Goal: Transaction & Acquisition: Purchase product/service

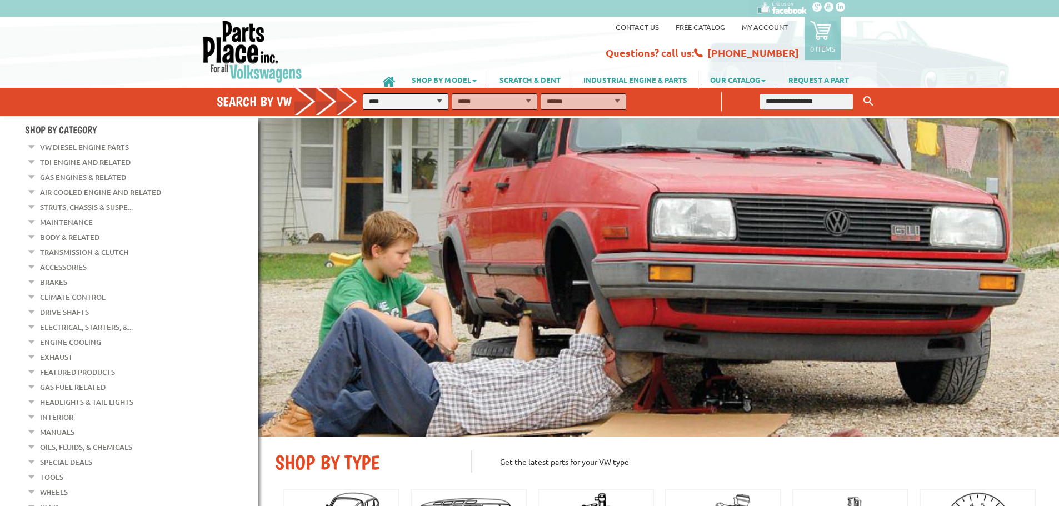
click at [441, 100] on select "**********" at bounding box center [406, 101] width 86 height 17
select select "*********"
click at [363, 93] on select "**********" at bounding box center [406, 101] width 86 height 17
click at [65, 147] on link "VW Diesel Engine Parts" at bounding box center [84, 147] width 89 height 14
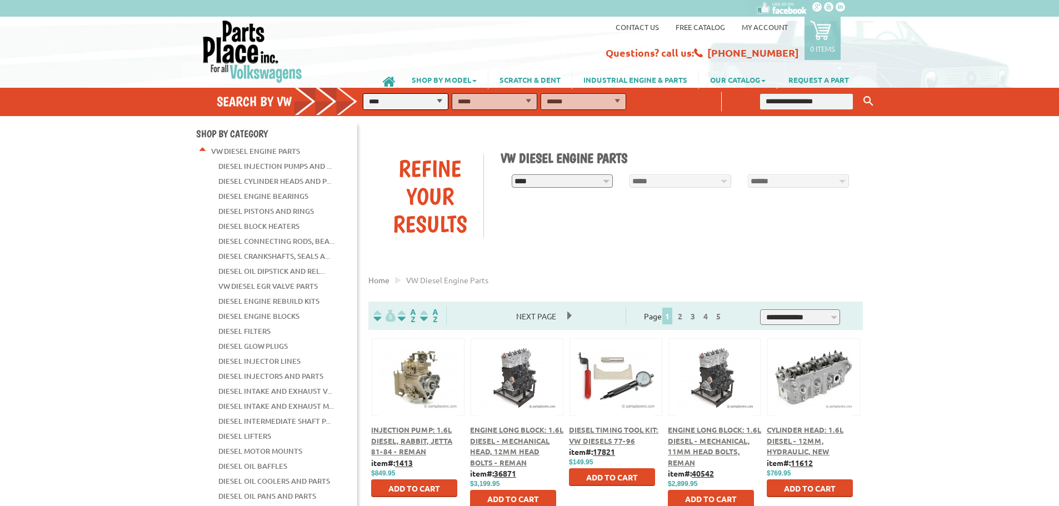
click at [318, 178] on link "Diesel Cylinder Heads and P..." at bounding box center [274, 181] width 113 height 14
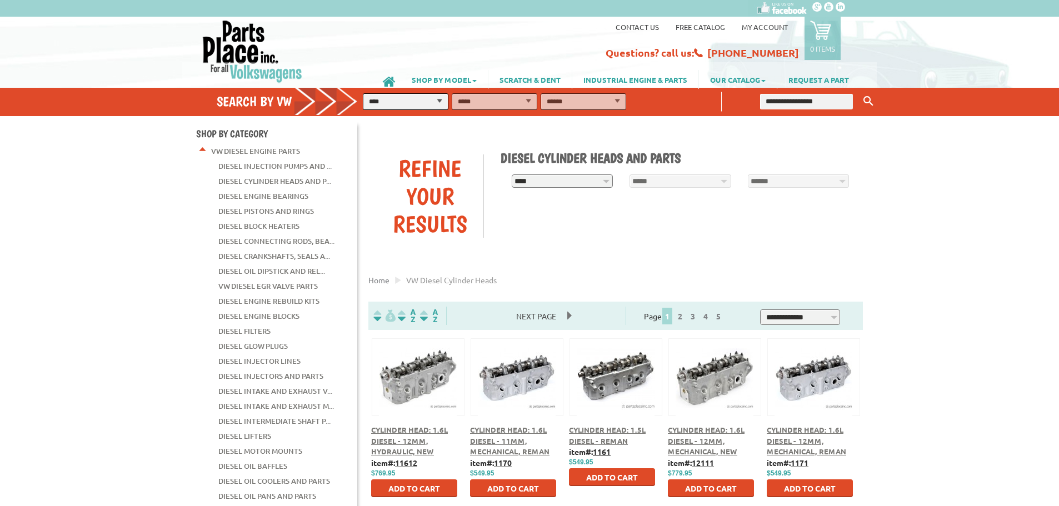
click at [290, 194] on link "Diesel Engine Bearings" at bounding box center [263, 196] width 90 height 14
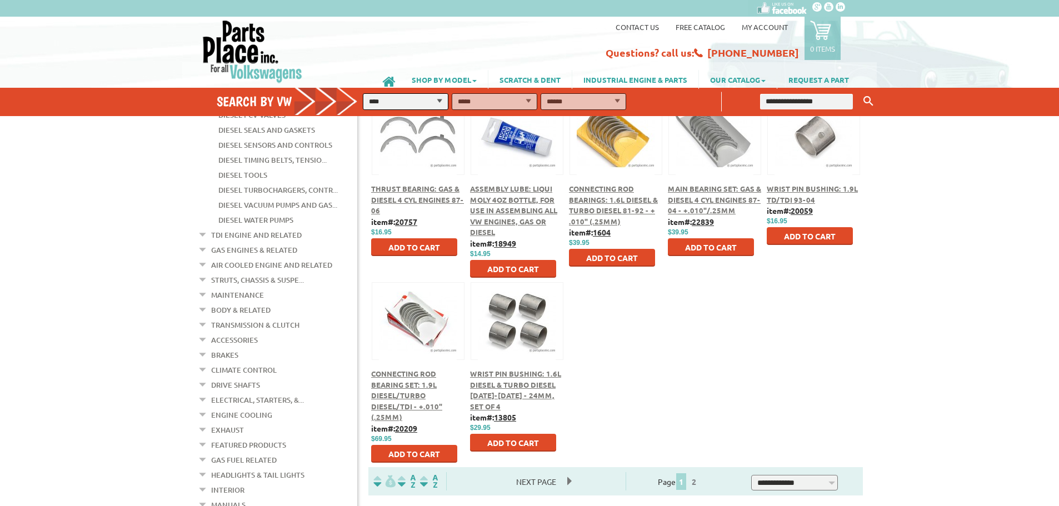
scroll to position [445, 0]
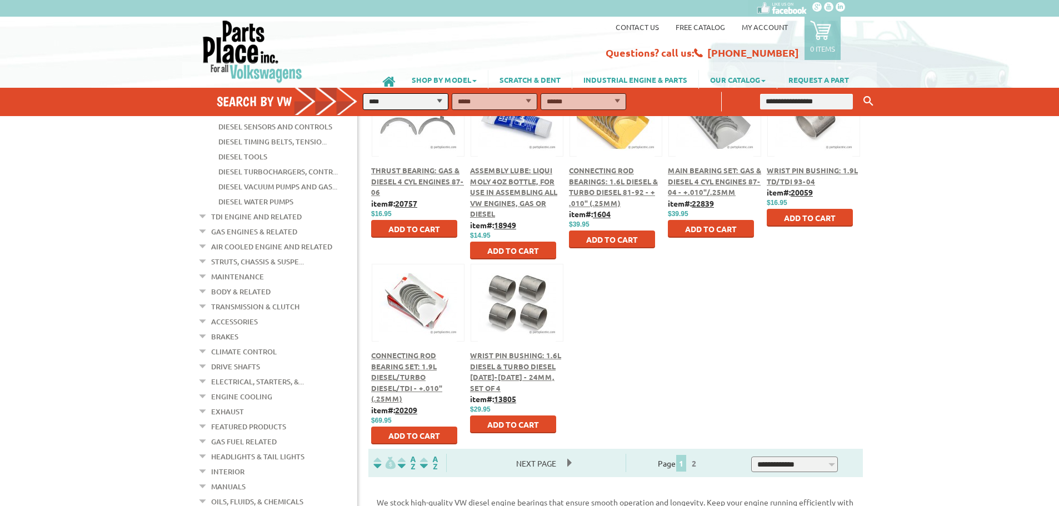
click at [509, 362] on span "Wrist Pin Bushing: 1.6L Diesel & Turbo Diesel 1981-1992 - 24mm, Set of 4" at bounding box center [515, 372] width 91 height 42
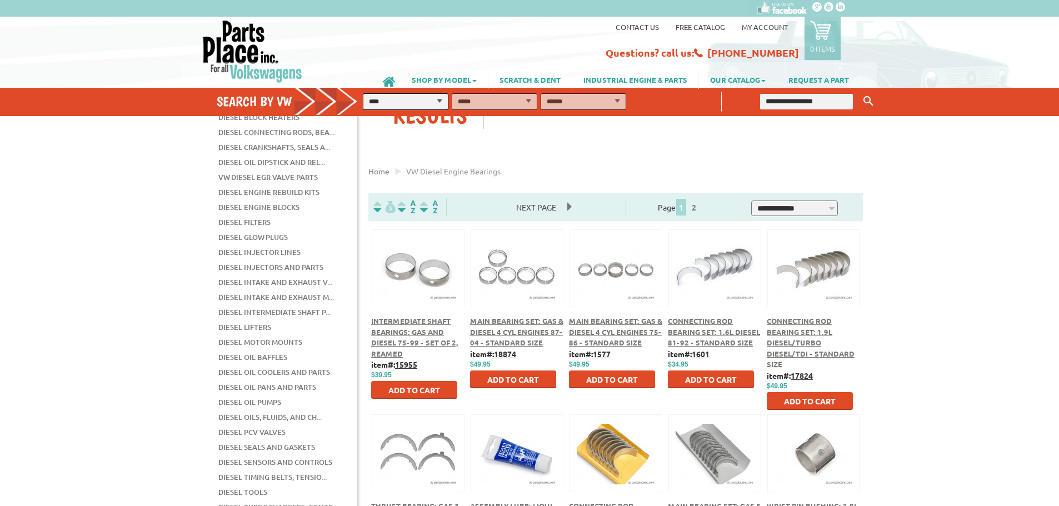
scroll to position [108, 0]
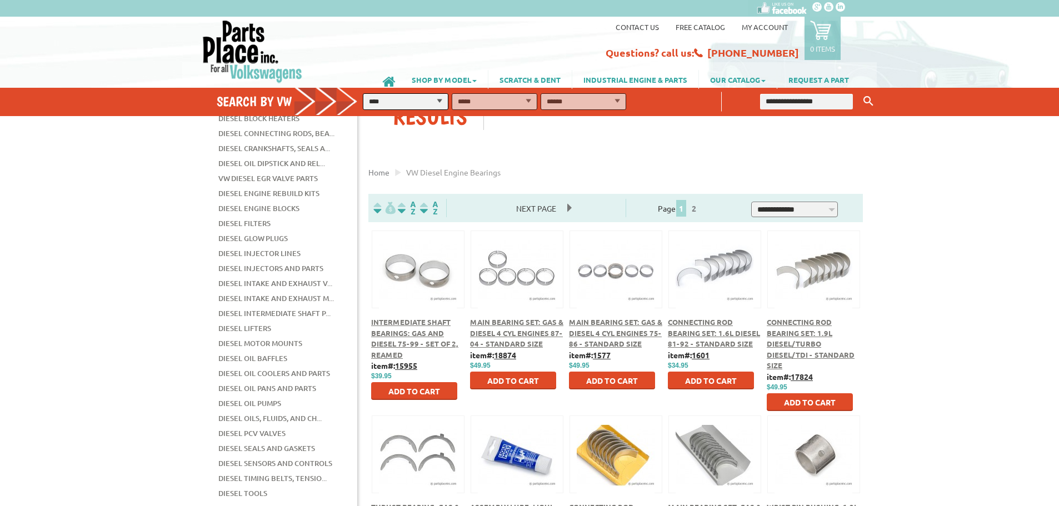
click at [699, 333] on span "Connecting Rod Bearing Set: 1.6L Diesel 81-92 - Standard size" at bounding box center [714, 332] width 92 height 31
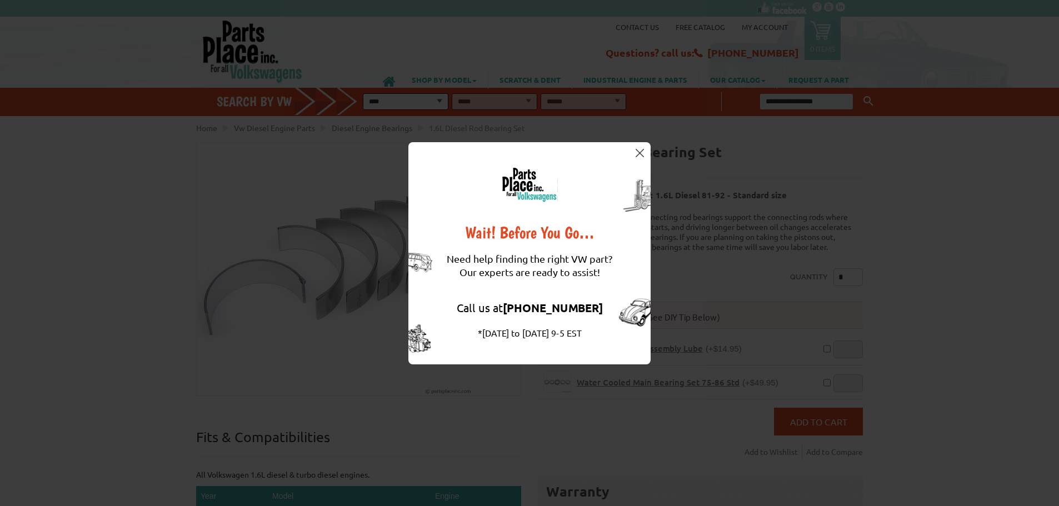
click at [641, 154] on img at bounding box center [640, 153] width 8 height 8
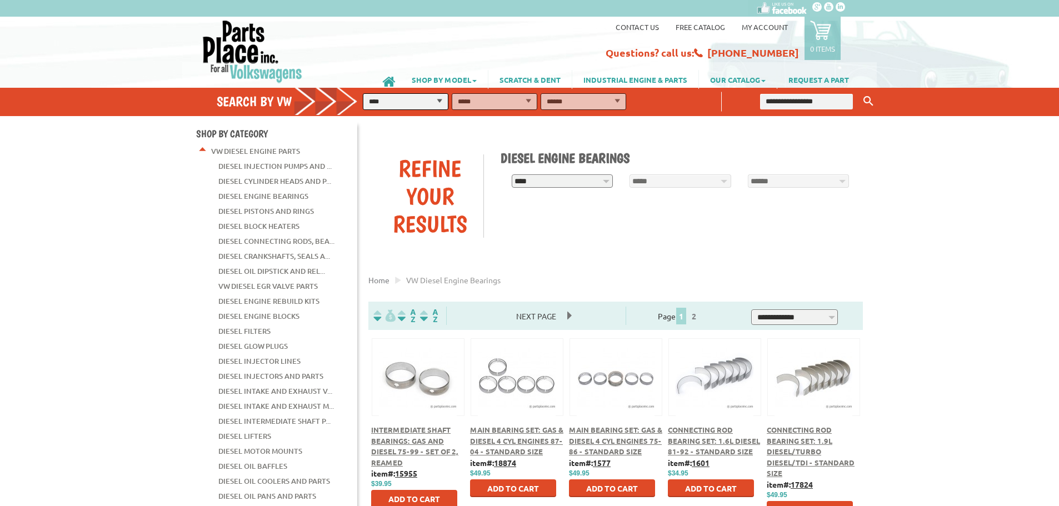
scroll to position [104, 0]
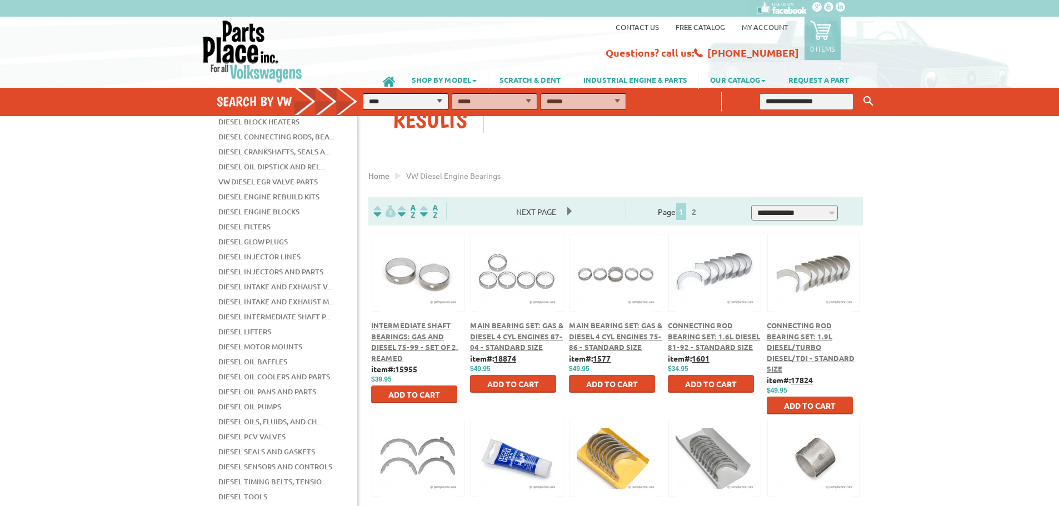
click at [273, 160] on link "Diesel Oil Dipstick and Rel..." at bounding box center [271, 166] width 107 height 14
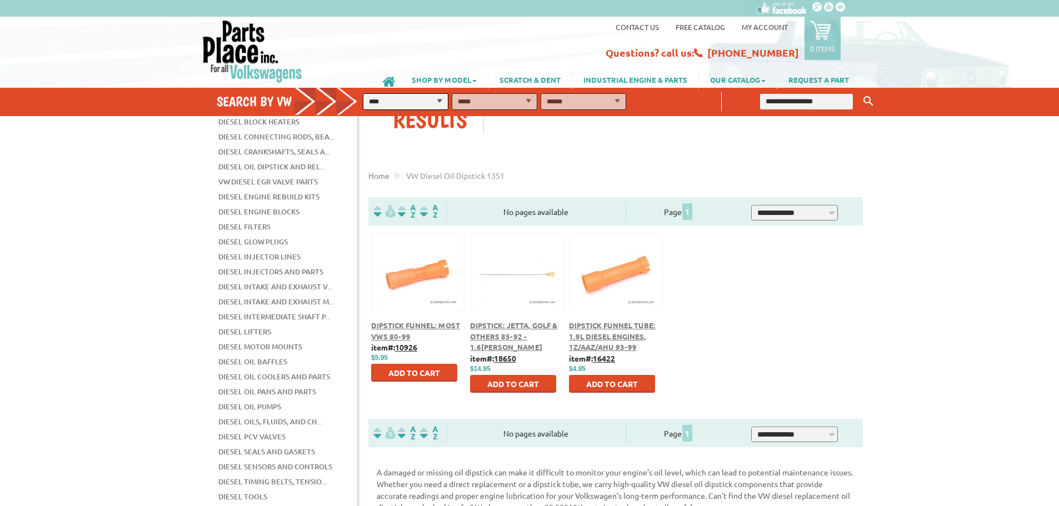
scroll to position [111, 0]
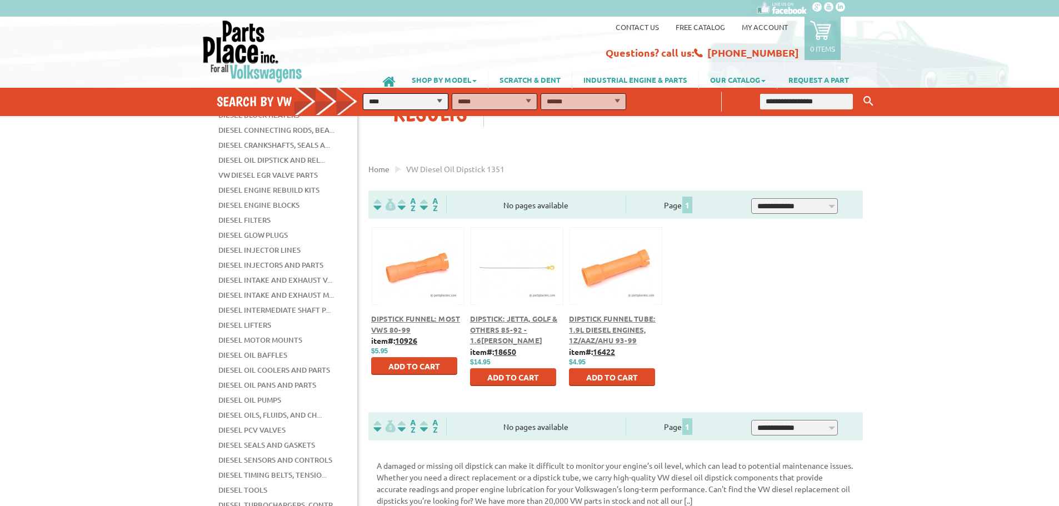
click at [274, 378] on link "Diesel Oil Pans and Parts" at bounding box center [267, 385] width 98 height 14
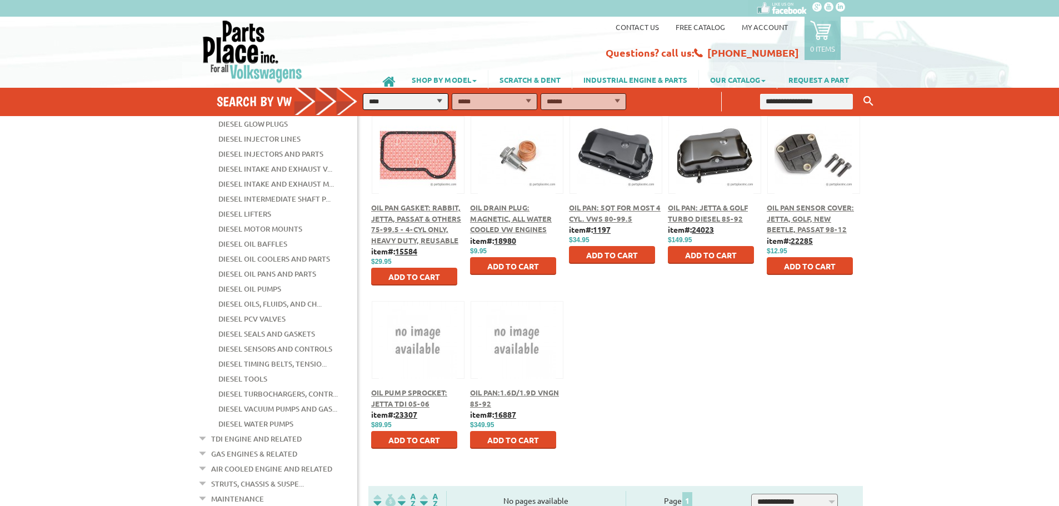
scroll to position [167, 0]
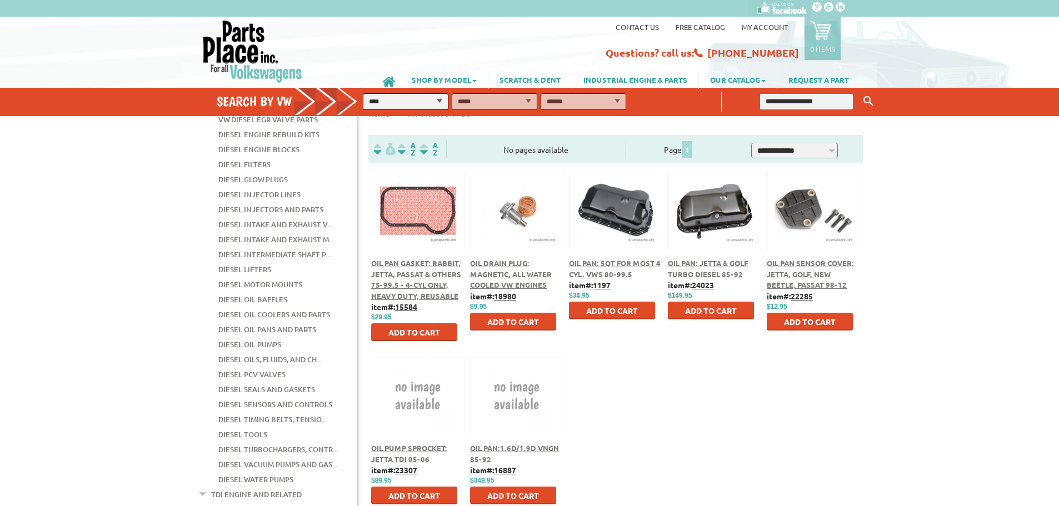
click at [251, 337] on link "Diesel Oil Pumps" at bounding box center [249, 344] width 63 height 14
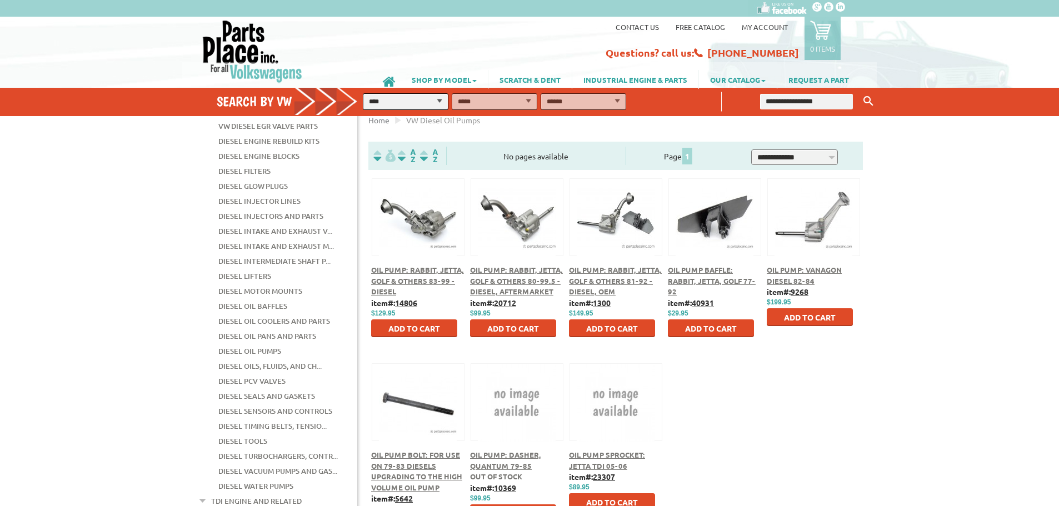
scroll to position [167, 0]
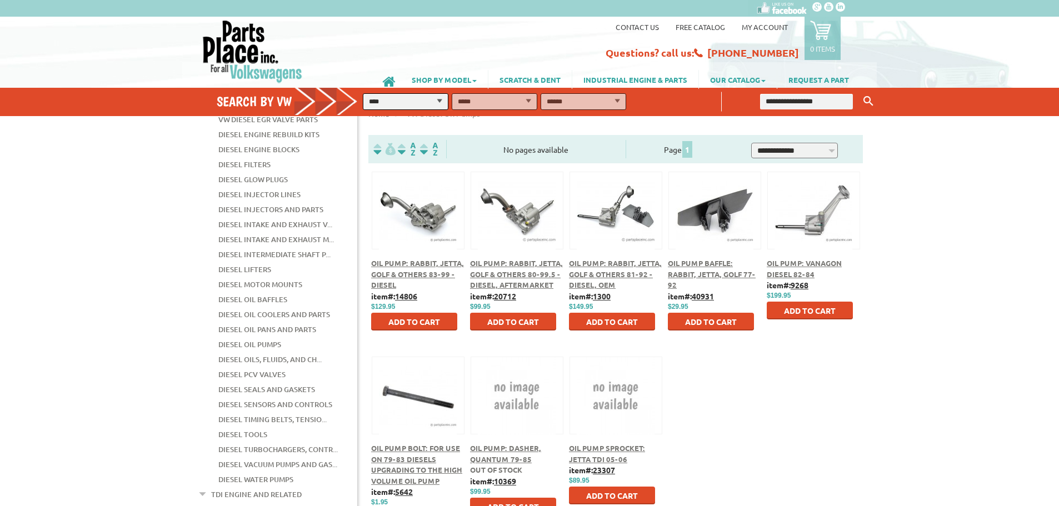
click at [687, 271] on span "Oil Pump Baffle: Rabbit, Jetta, Golf 77-92" at bounding box center [712, 273] width 88 height 31
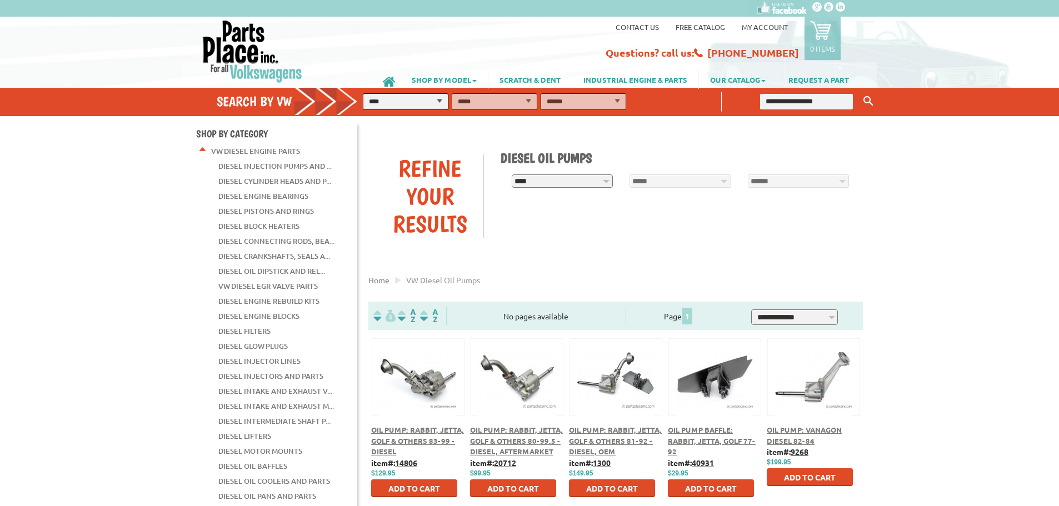
scroll to position [167, 0]
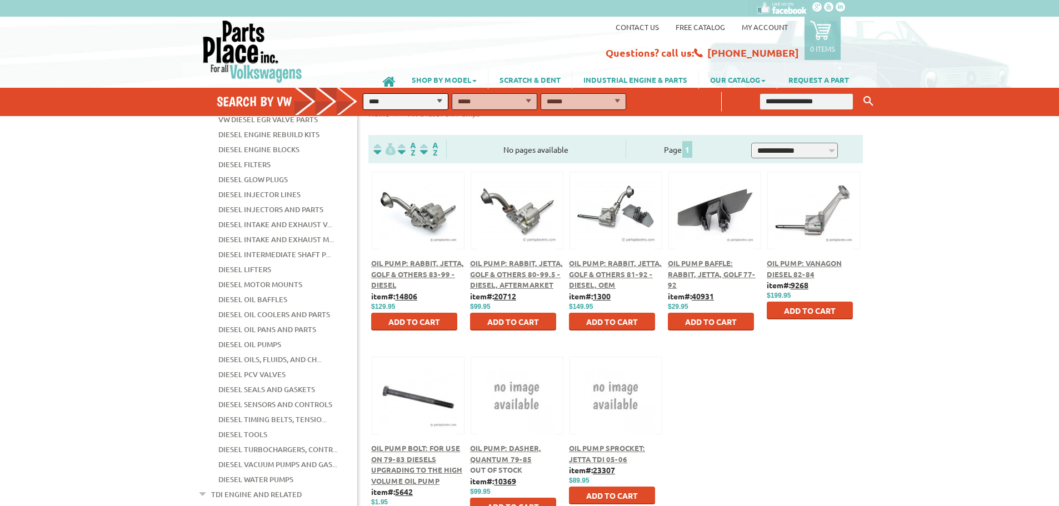
click at [273, 292] on link "Diesel Oil Baffles" at bounding box center [252, 299] width 69 height 14
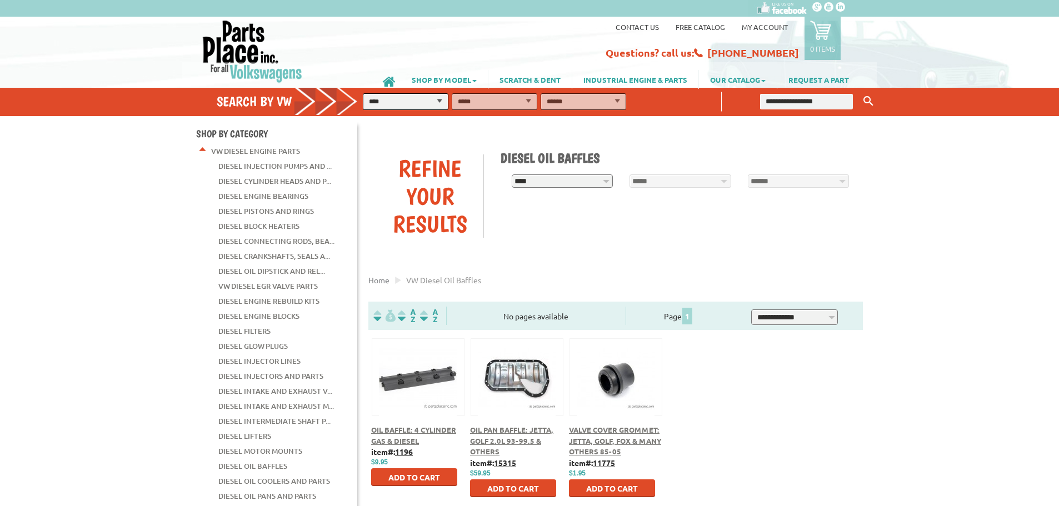
click at [274, 234] on link "Diesel Connecting Rods, Bea..." at bounding box center [276, 241] width 116 height 14
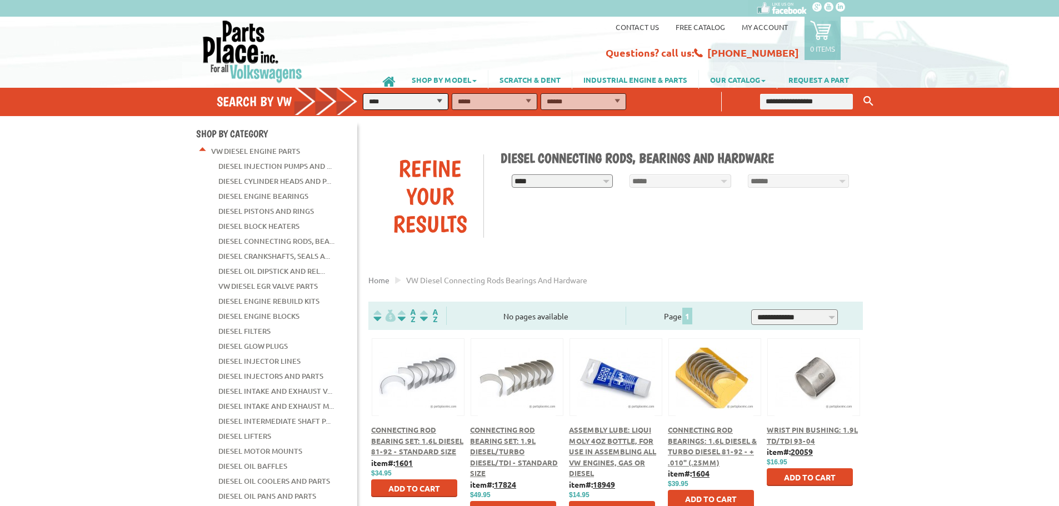
click at [280, 176] on link "Diesel Cylinder Heads and P..." at bounding box center [274, 181] width 113 height 14
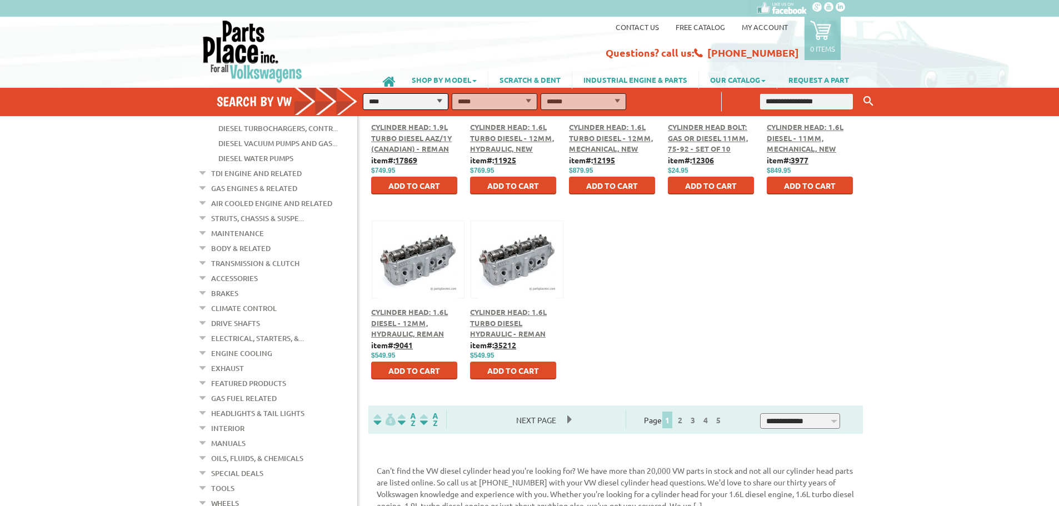
scroll to position [556, 0]
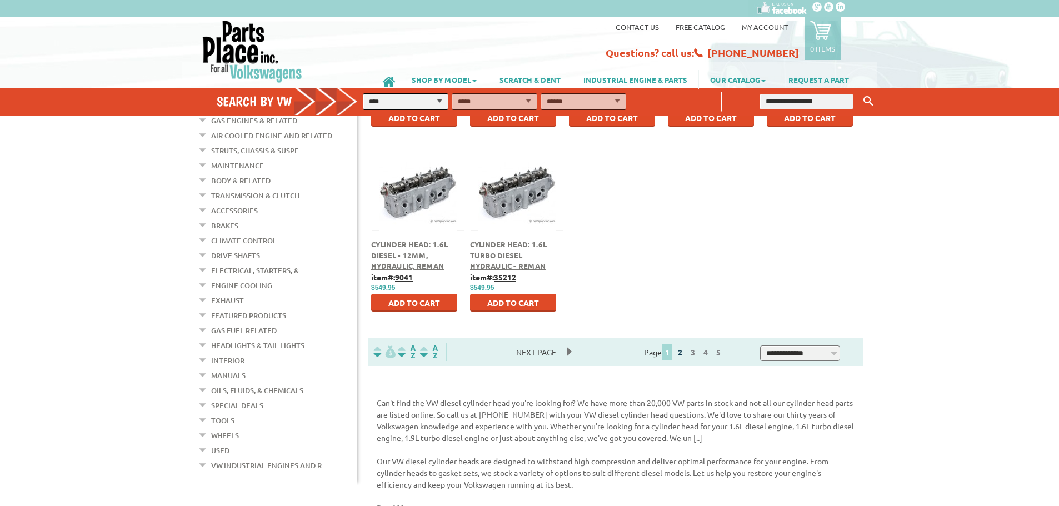
click at [685, 353] on link "2" at bounding box center [680, 352] width 10 height 10
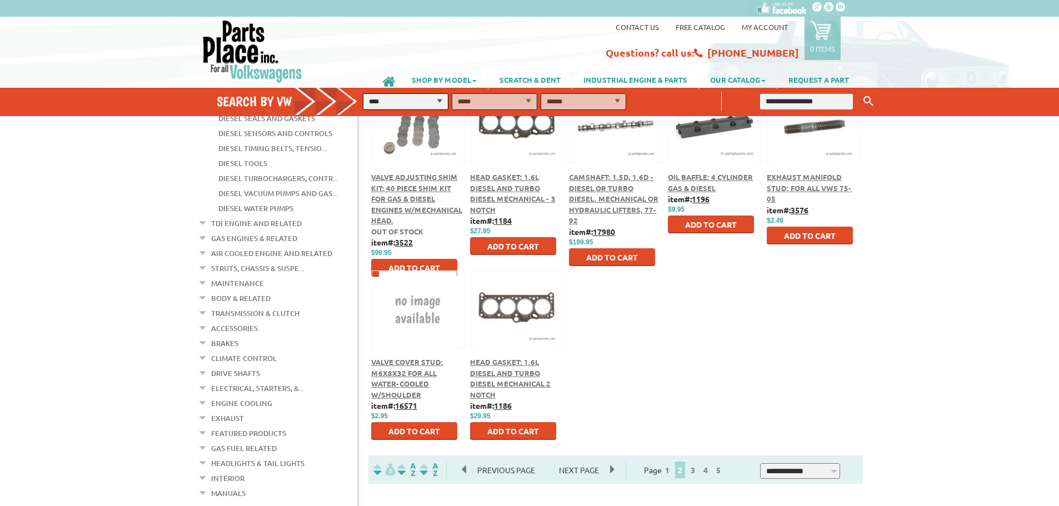
scroll to position [445, 0]
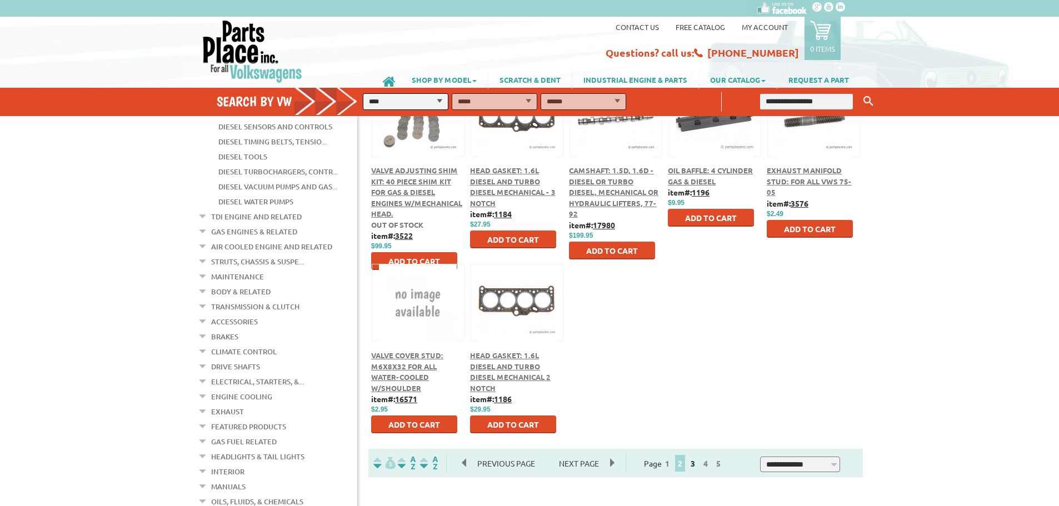
click at [698, 465] on link "3" at bounding box center [693, 463] width 10 height 10
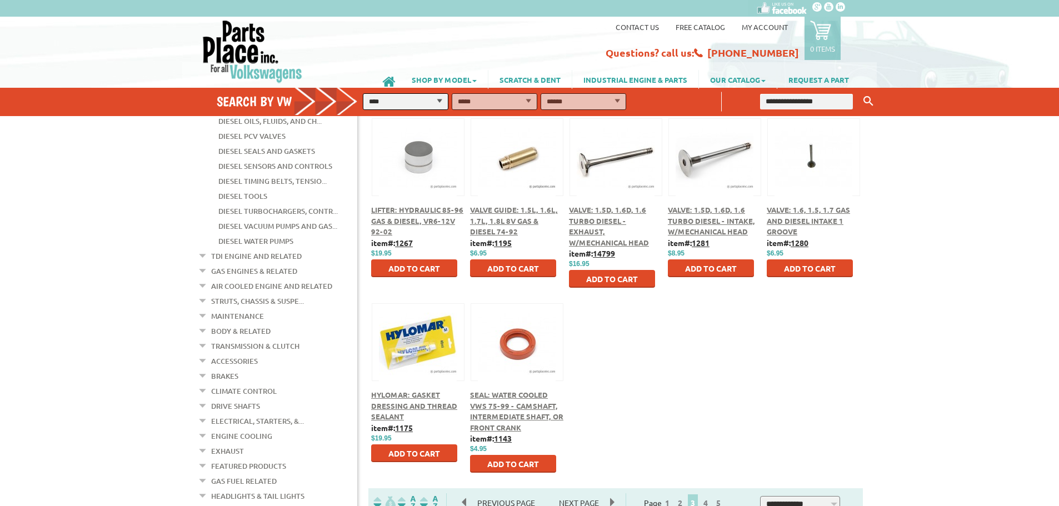
scroll to position [445, 0]
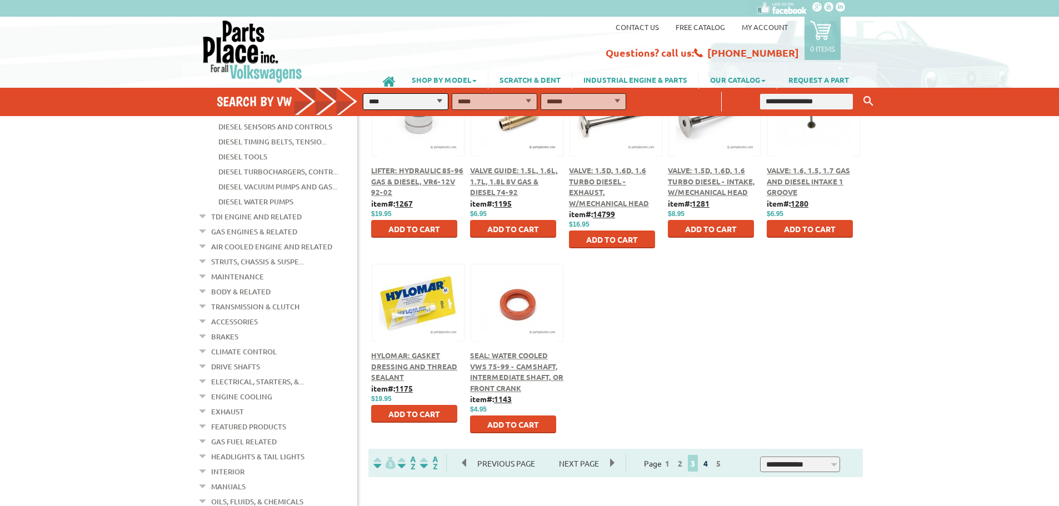
click at [711, 463] on link "4" at bounding box center [706, 463] width 10 height 10
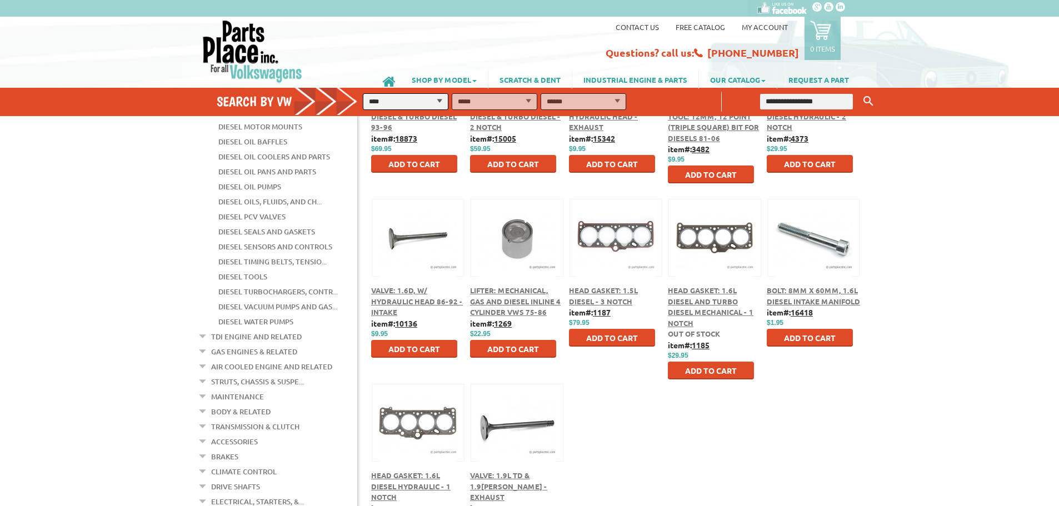
scroll to position [556, 0]
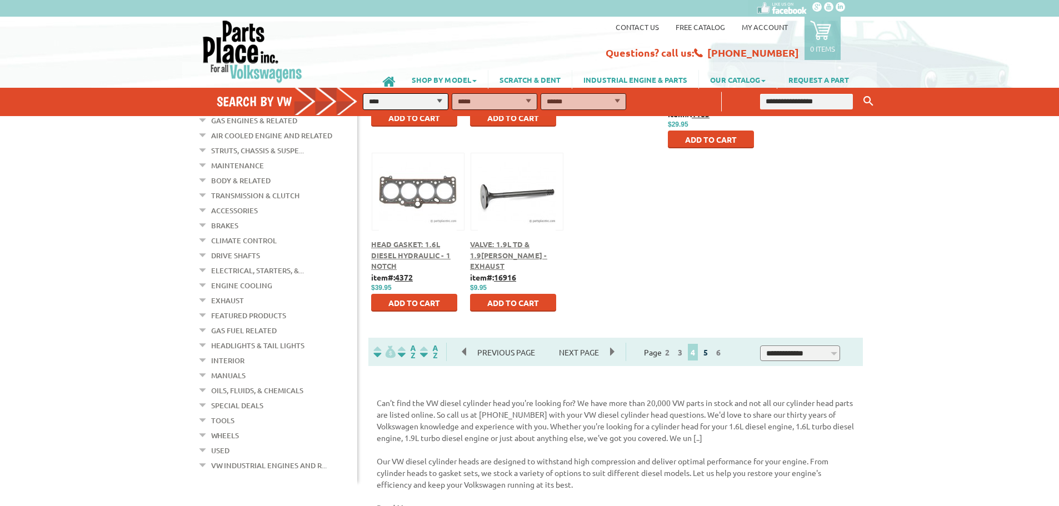
click at [711, 352] on link "5" at bounding box center [706, 352] width 10 height 10
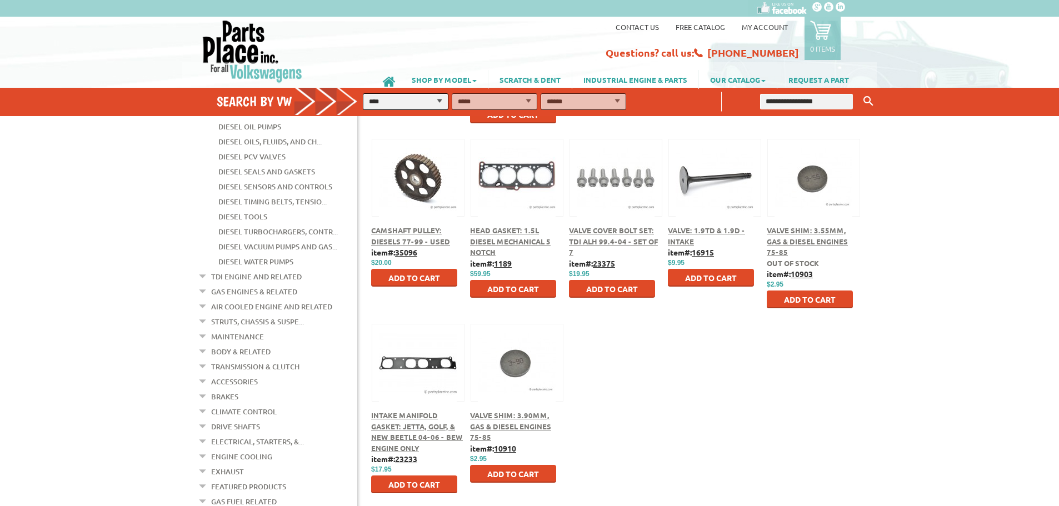
scroll to position [445, 0]
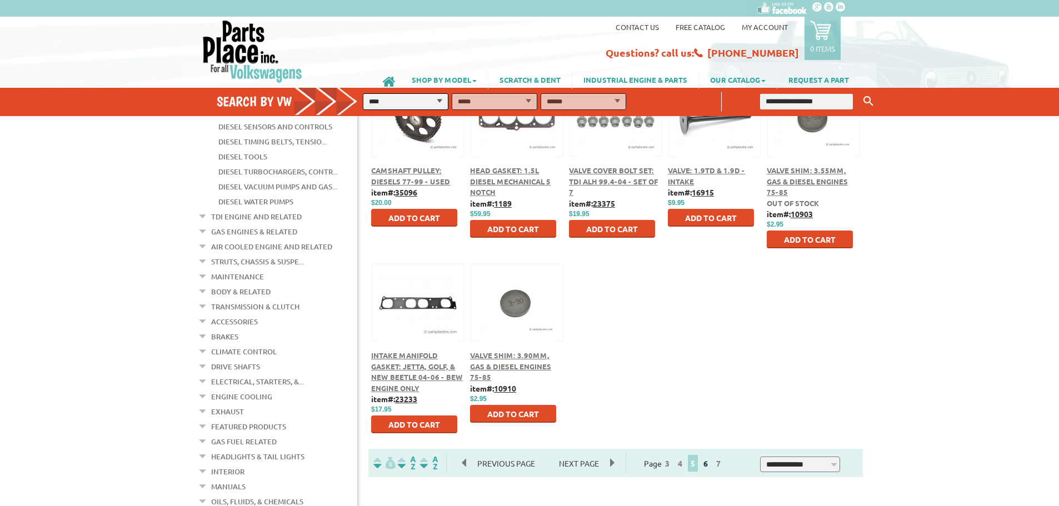
click at [711, 466] on link "6" at bounding box center [706, 463] width 10 height 10
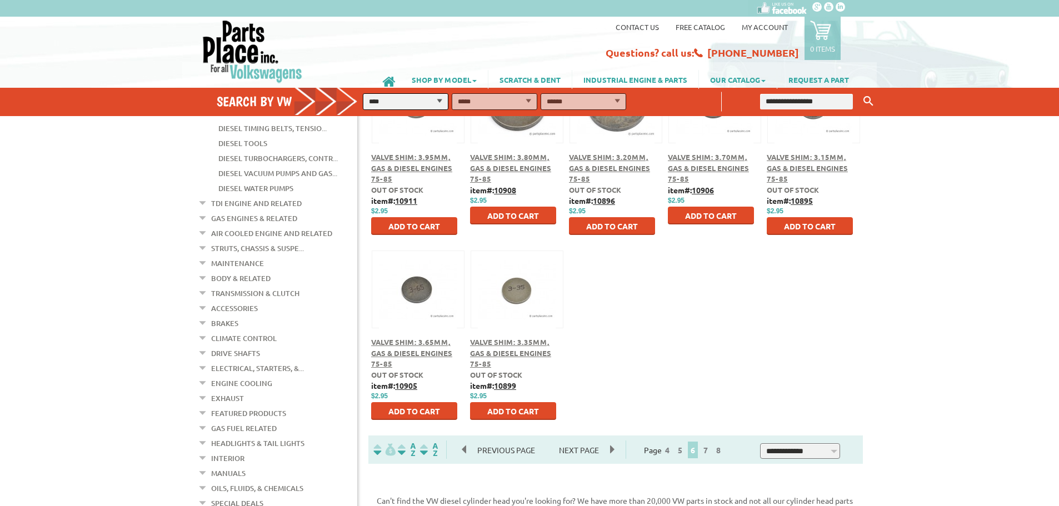
scroll to position [556, 0]
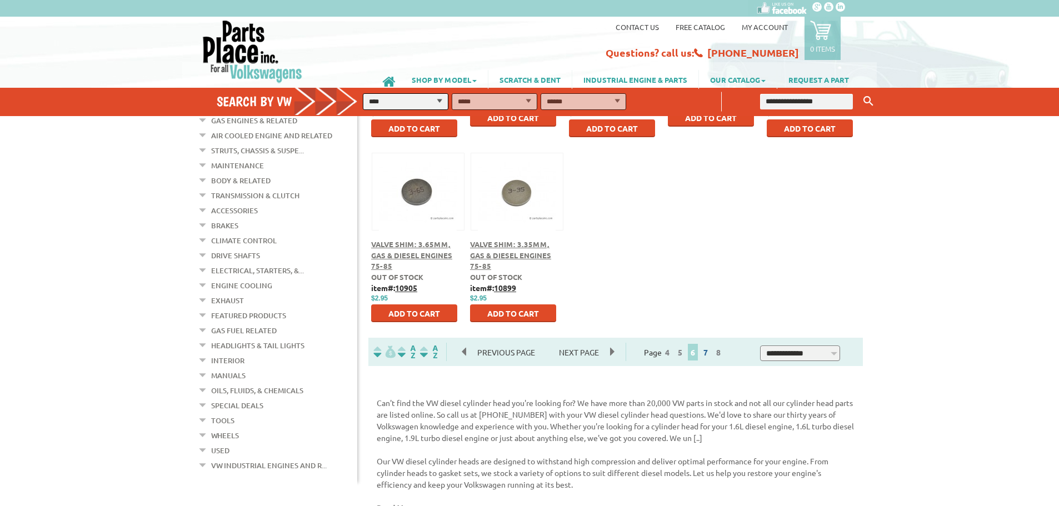
click at [711, 347] on span "7" at bounding box center [705, 352] width 11 height 17
click at [711, 356] on link "7" at bounding box center [706, 352] width 10 height 10
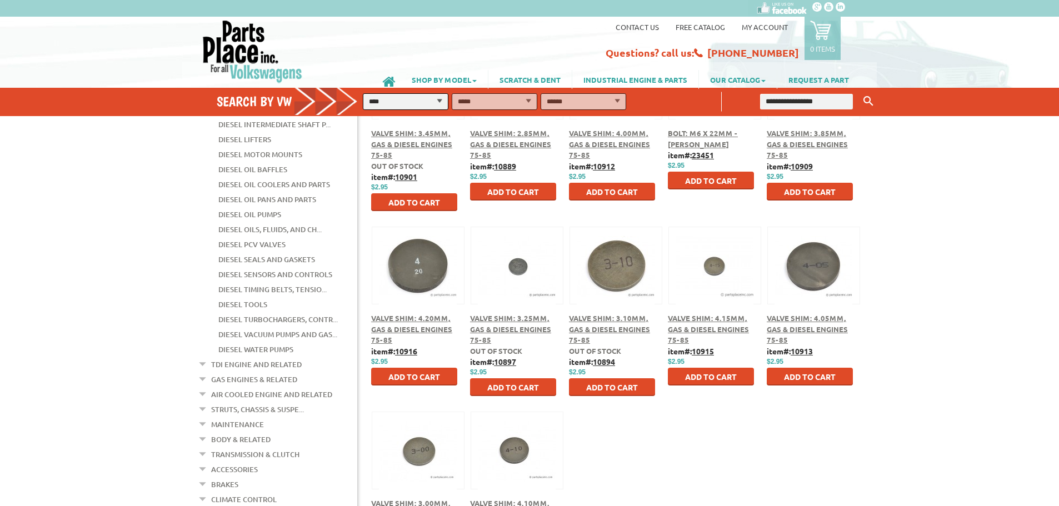
scroll to position [445, 0]
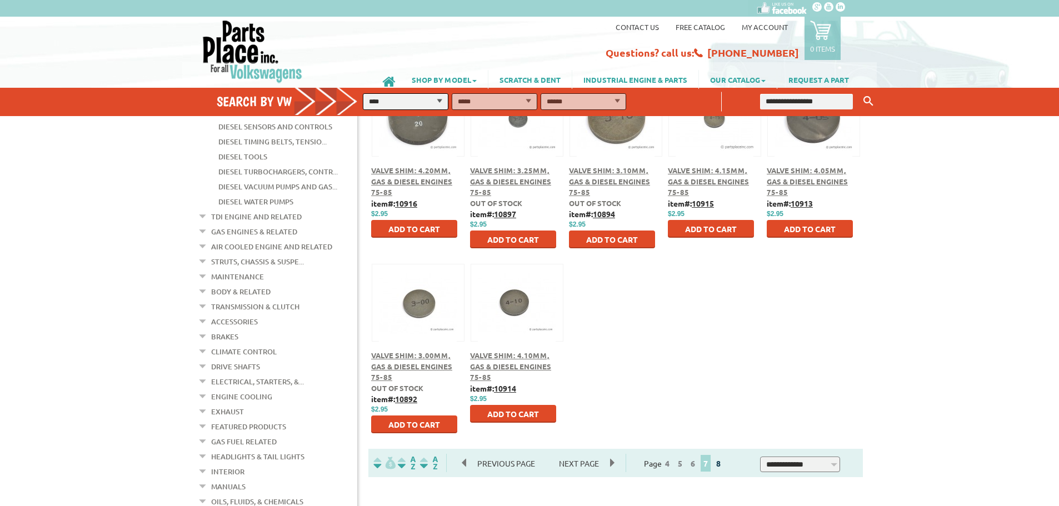
click at [724, 465] on link "8" at bounding box center [719, 463] width 10 height 10
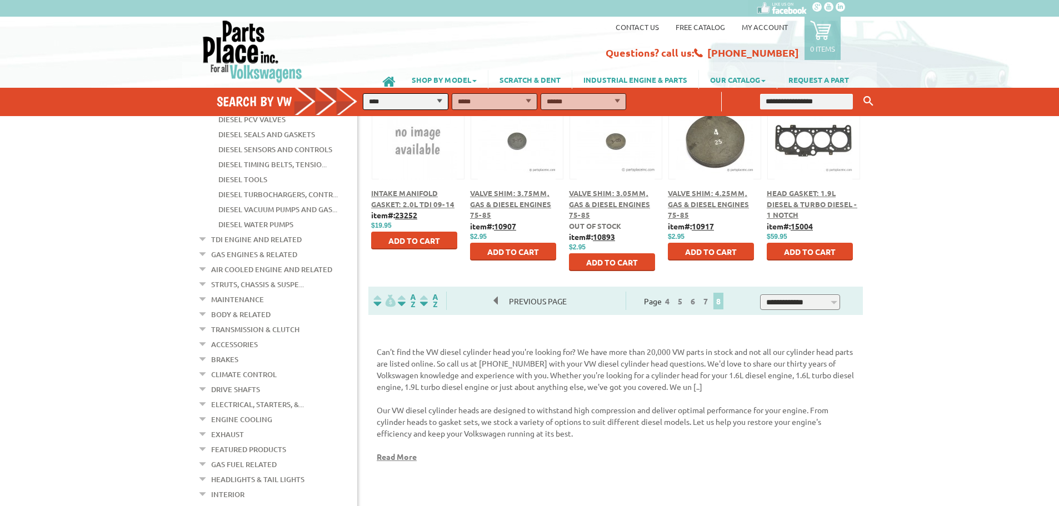
scroll to position [445, 0]
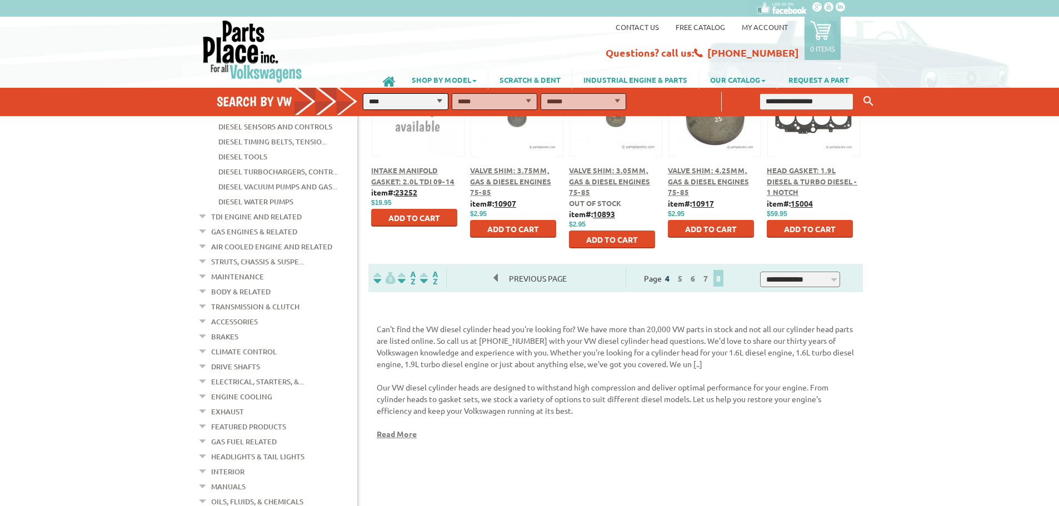
click at [672, 277] on link "4" at bounding box center [667, 278] width 10 height 10
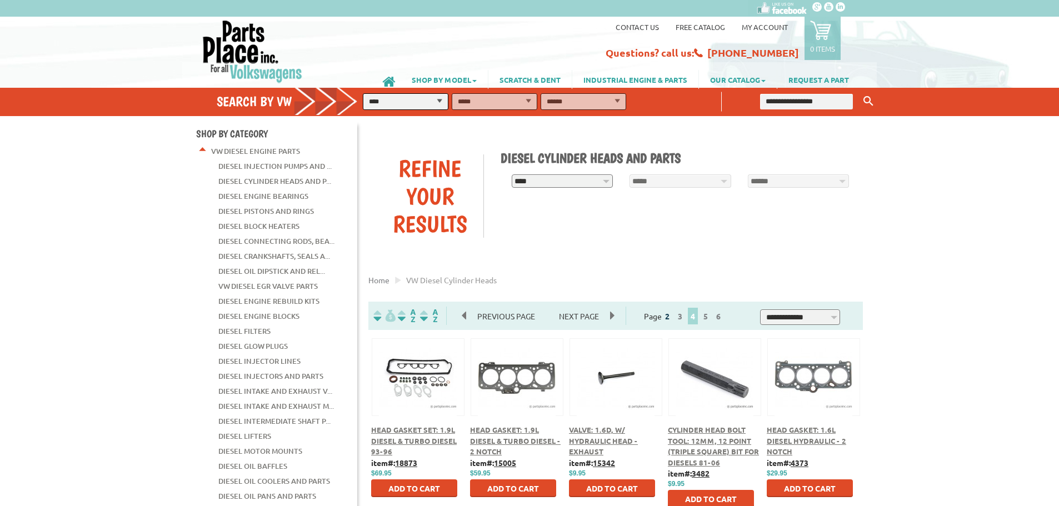
click at [672, 316] on link "2" at bounding box center [667, 316] width 10 height 10
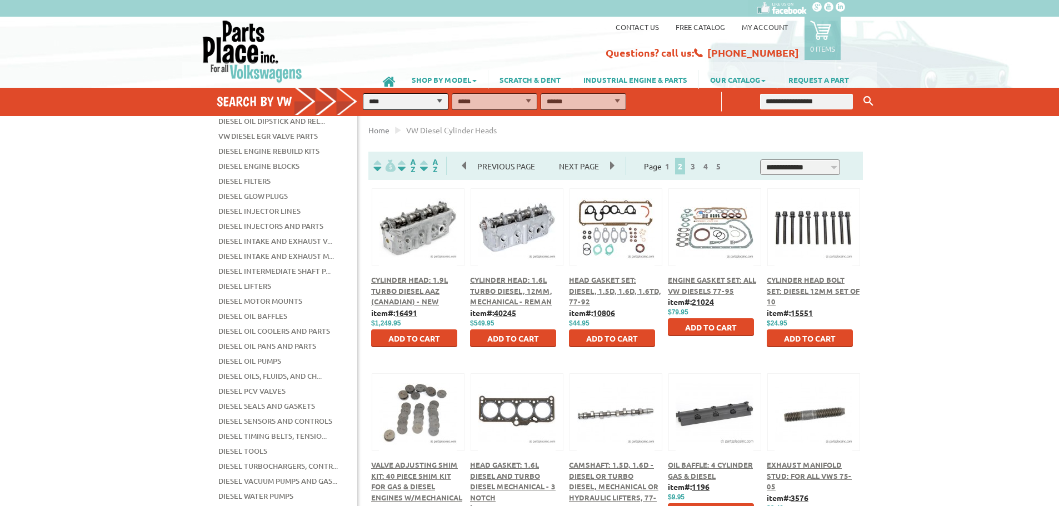
scroll to position [111, 0]
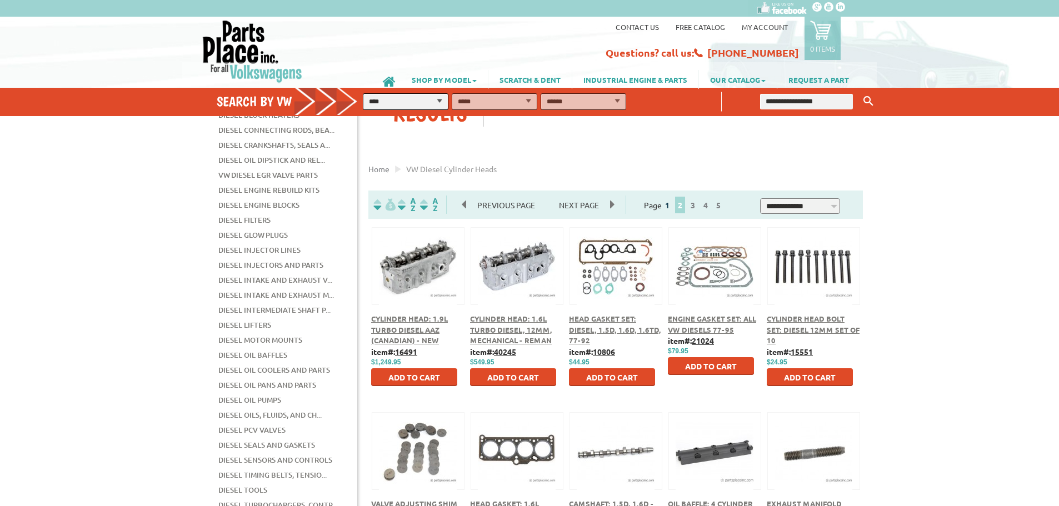
click at [672, 203] on link "1" at bounding box center [667, 205] width 10 height 10
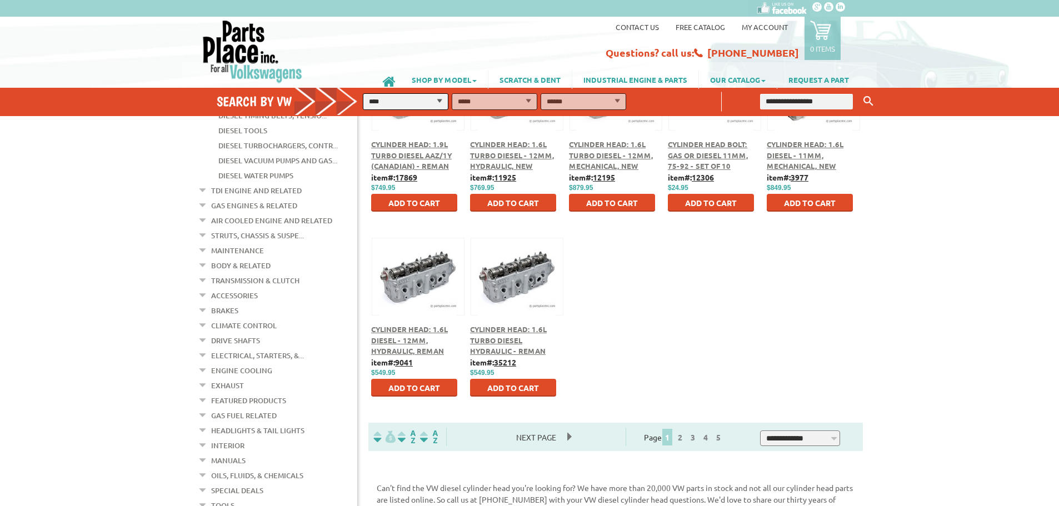
scroll to position [500, 0]
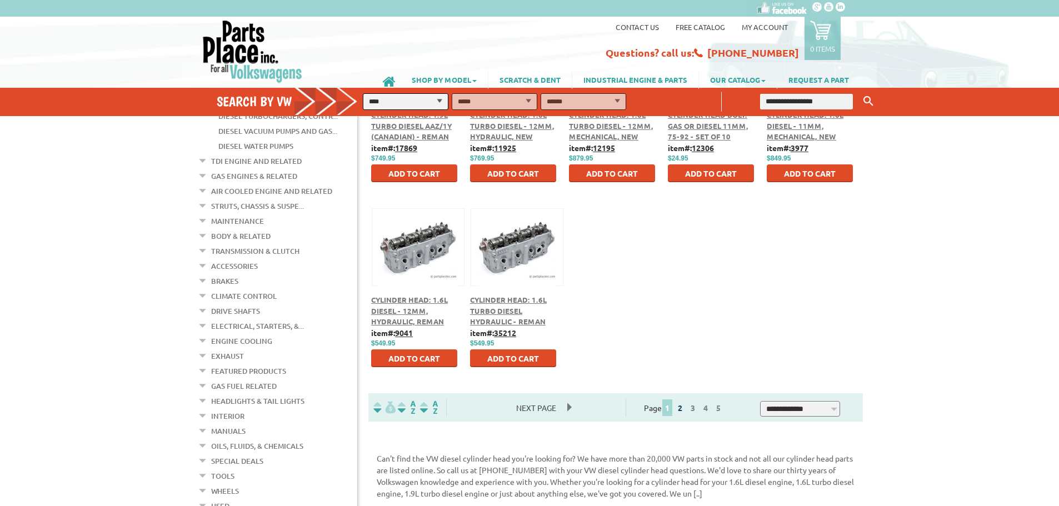
click at [685, 410] on link "2" at bounding box center [680, 408] width 10 height 10
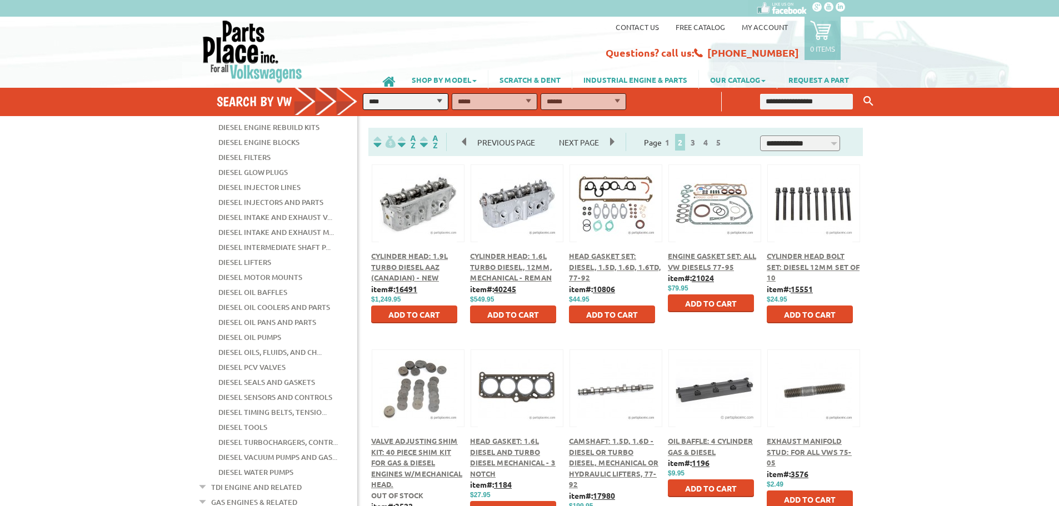
scroll to position [167, 0]
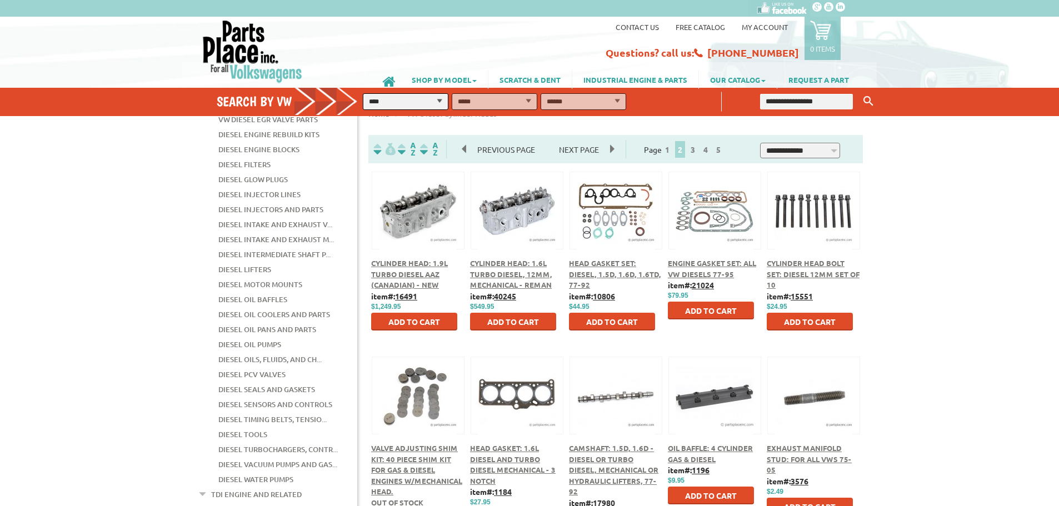
click at [796, 97] on input "text" at bounding box center [806, 102] width 93 height 16
type input "**********"
click at [860, 92] on button "Keyword Search" at bounding box center [868, 101] width 17 height 18
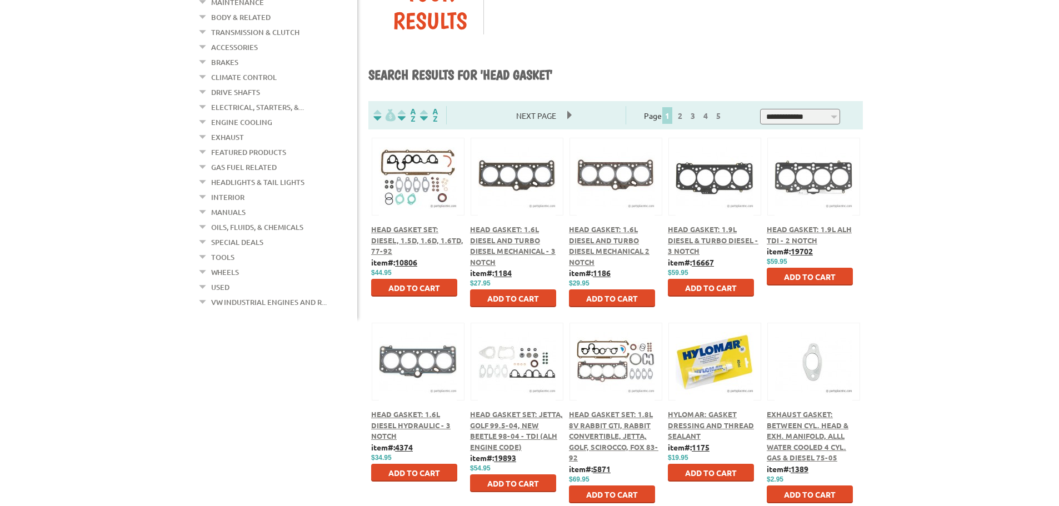
scroll to position [56, 0]
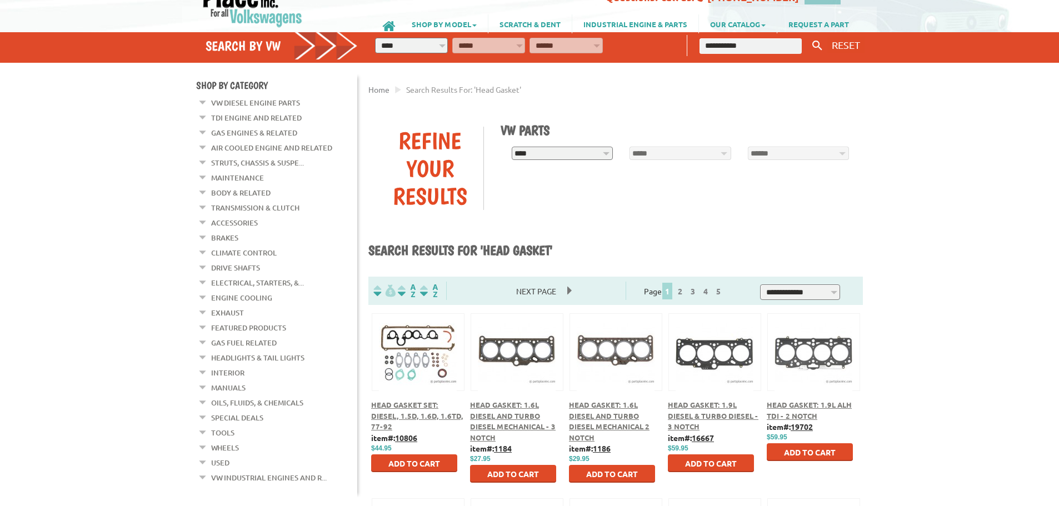
click at [759, 44] on input "**********" at bounding box center [751, 46] width 102 height 16
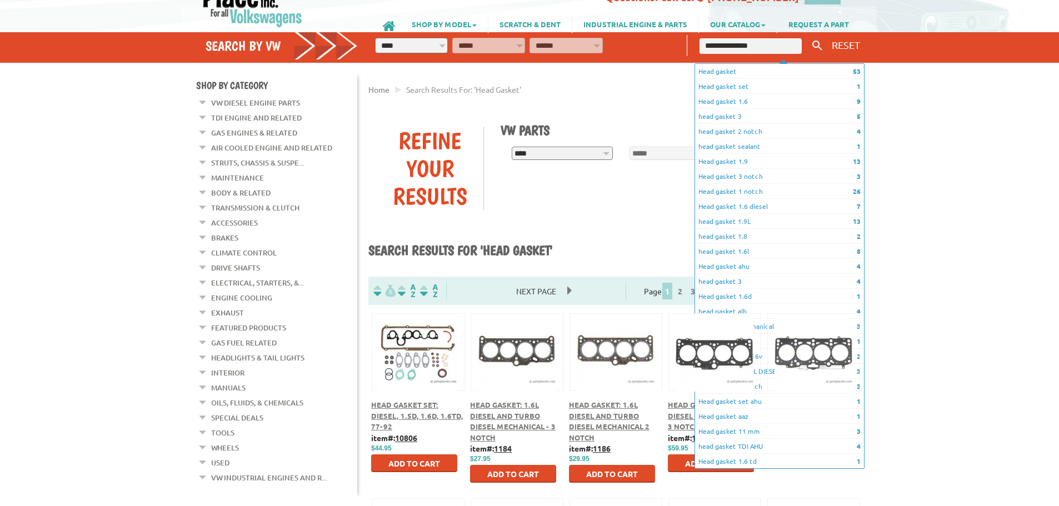
type input "**********"
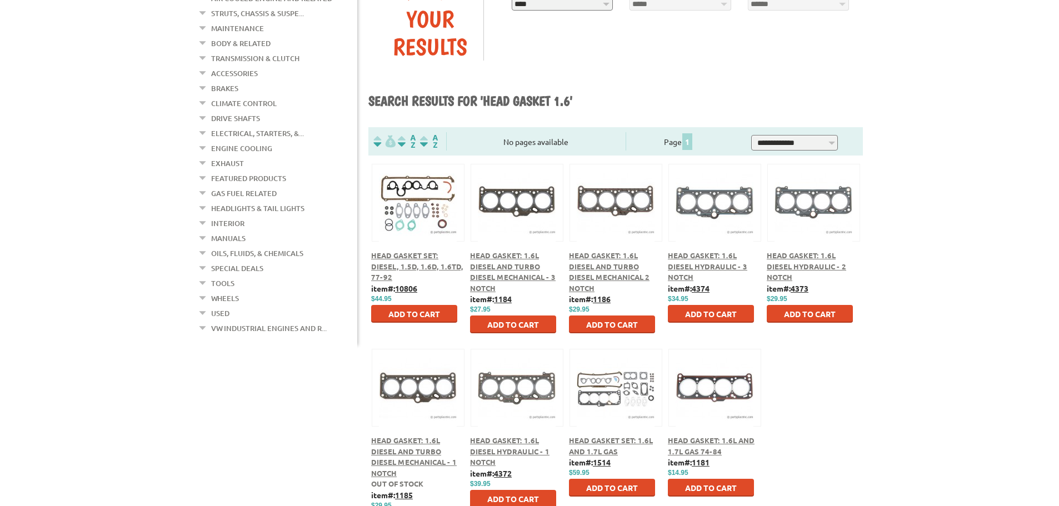
scroll to position [222, 0]
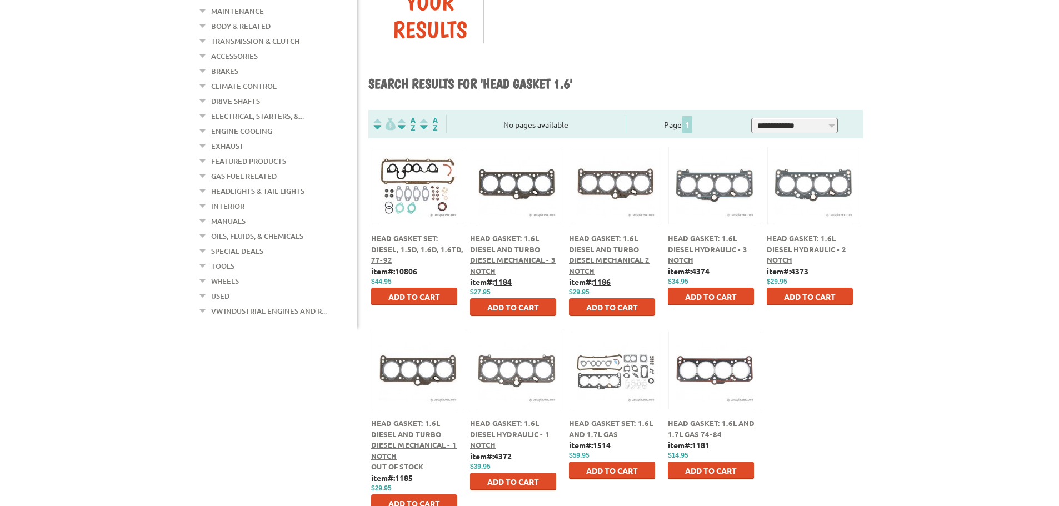
click at [695, 251] on span "Head Gasket: 1.6L Diesel Hydraulic - 3 Notch" at bounding box center [707, 248] width 79 height 31
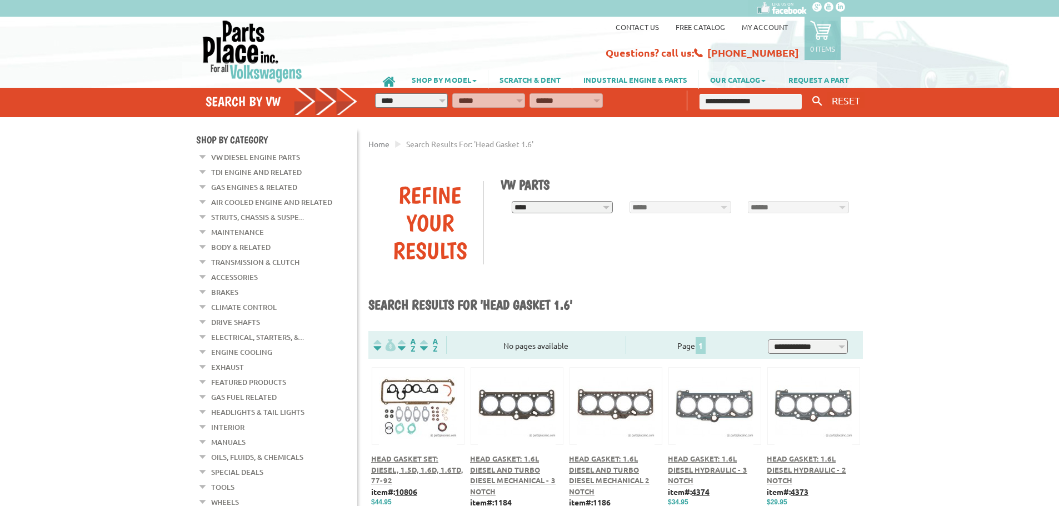
scroll to position [222, 0]
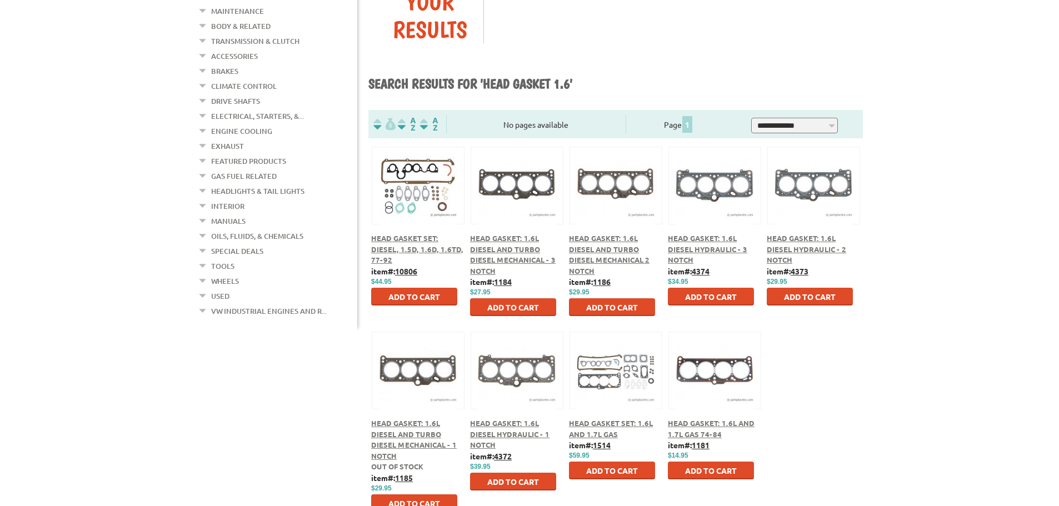
click at [805, 246] on span "Head Gasket: 1.6L Diesel Hydraulic - 2 Notch" at bounding box center [806, 248] width 79 height 31
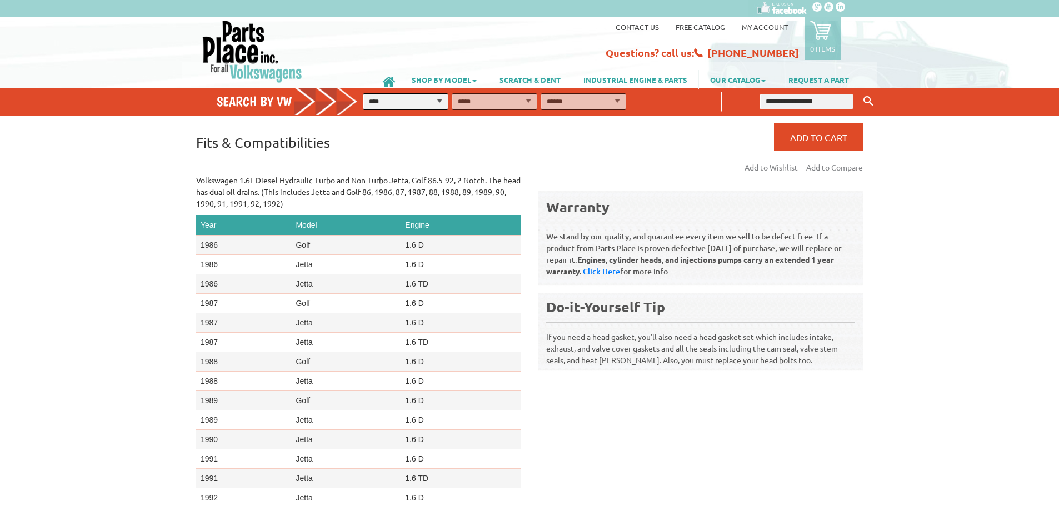
scroll to position [278, 0]
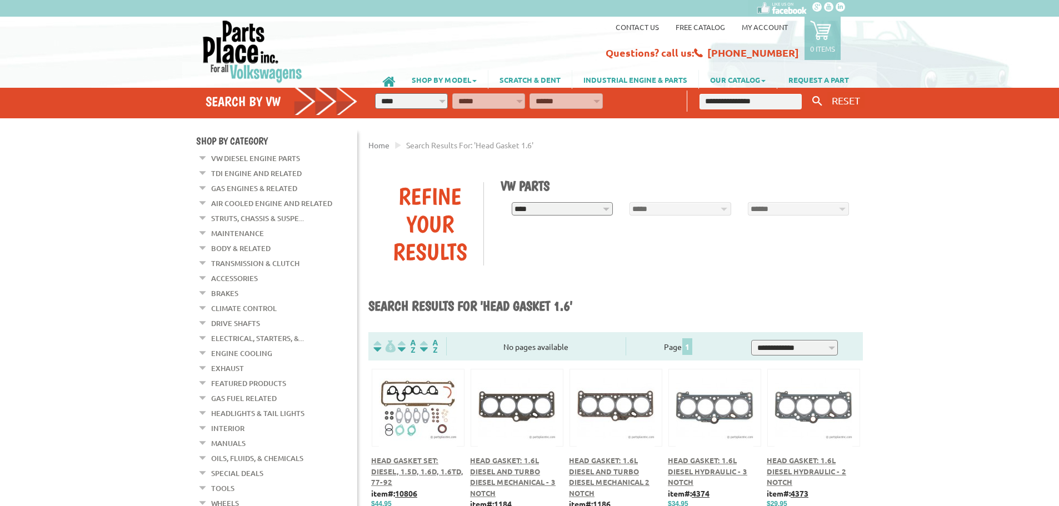
scroll to position [222, 0]
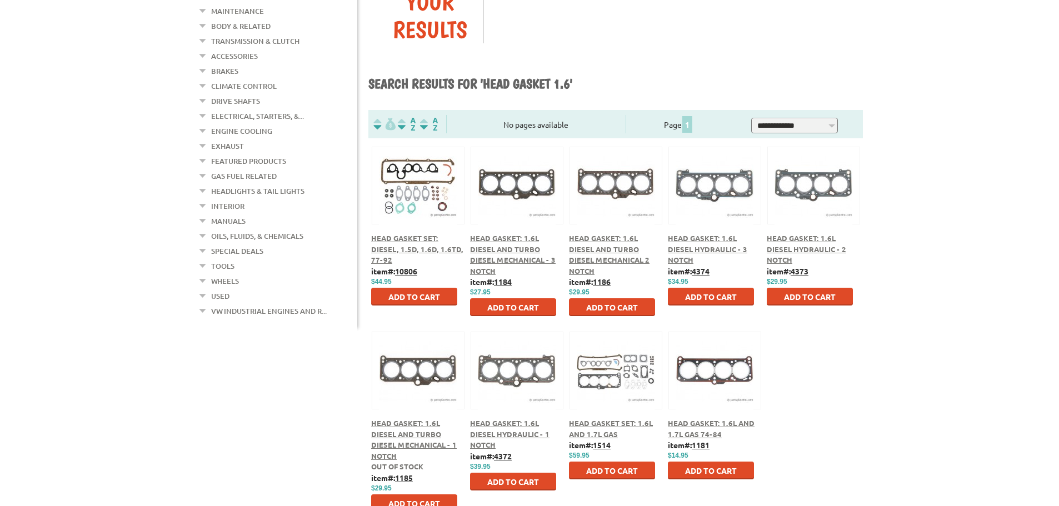
click at [625, 248] on span "Head Gasket: 1.6L Diesel and Turbo Diesel Mechanical 2 Notch" at bounding box center [609, 254] width 81 height 42
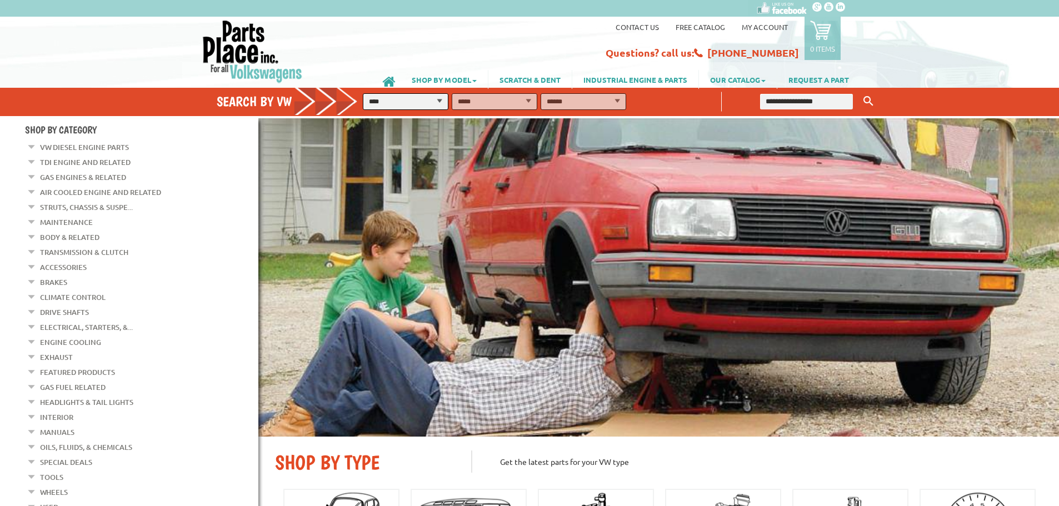
click at [72, 143] on link "VW Diesel Engine Parts" at bounding box center [84, 147] width 89 height 14
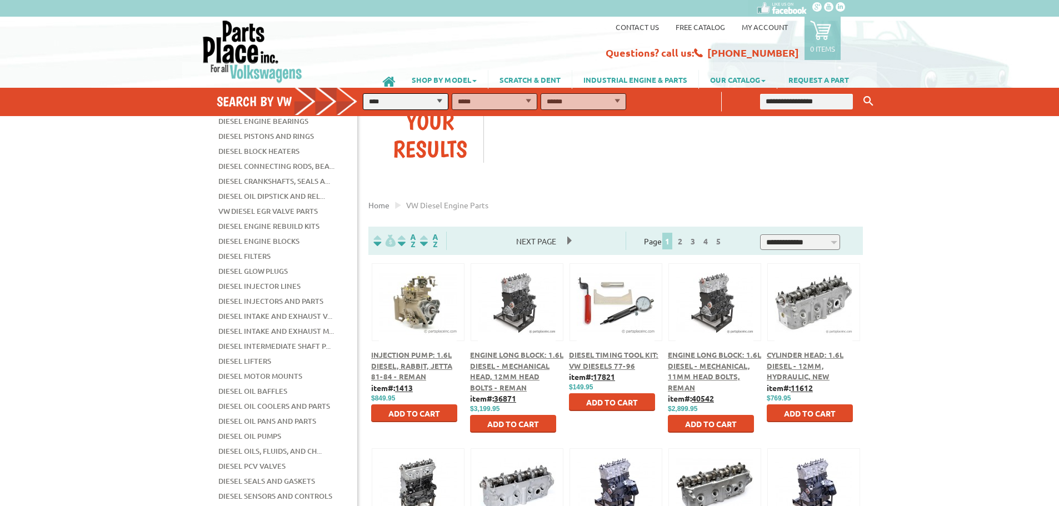
scroll to position [56, 0]
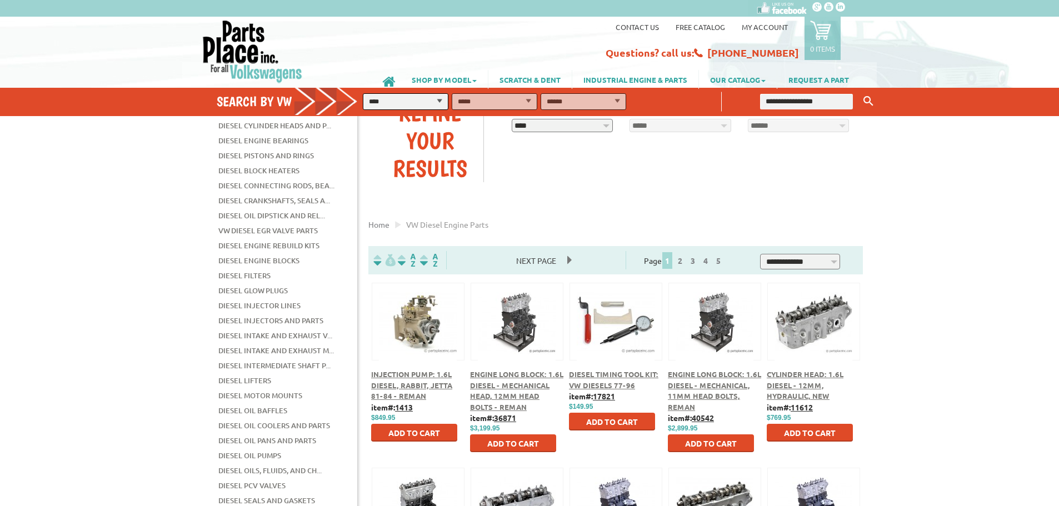
click at [268, 193] on link "Diesel Crankshafts, Seals a..." at bounding box center [274, 200] width 112 height 14
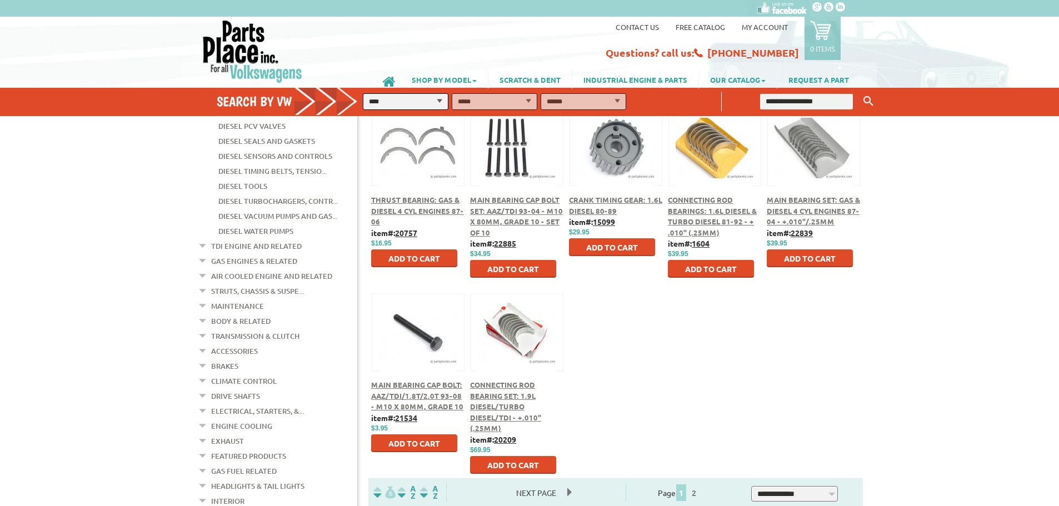
scroll to position [389, 0]
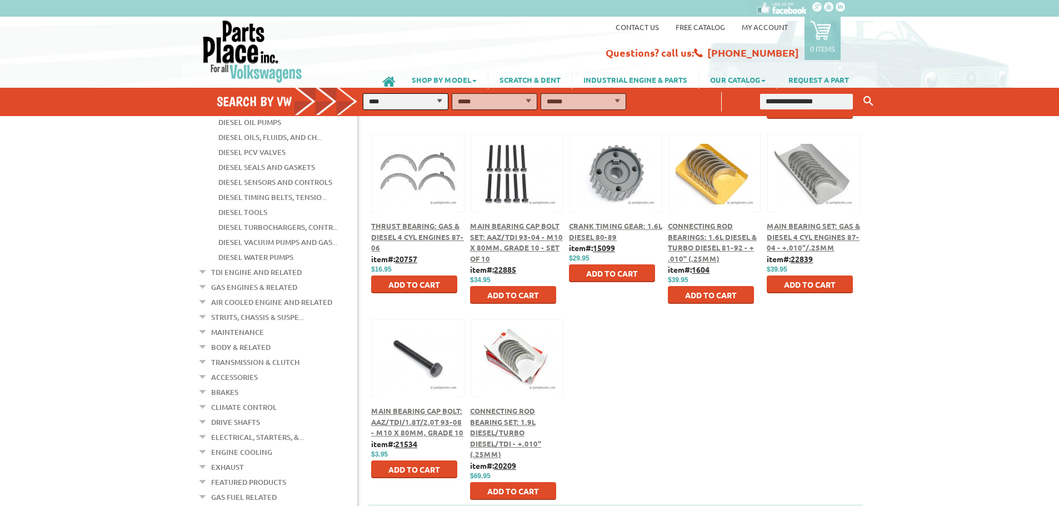
click at [680, 215] on div "Connecting Rod Bearings: 1.6L Diesel & Turbo Diesel 81-92 - + .010" (.25mm) ite…" at bounding box center [714, 226] width 99 height 185
click at [685, 228] on span "Connecting Rod Bearings: 1.6L Diesel & Turbo Diesel 81-92 - + .010" (.25mm)" at bounding box center [712, 242] width 89 height 42
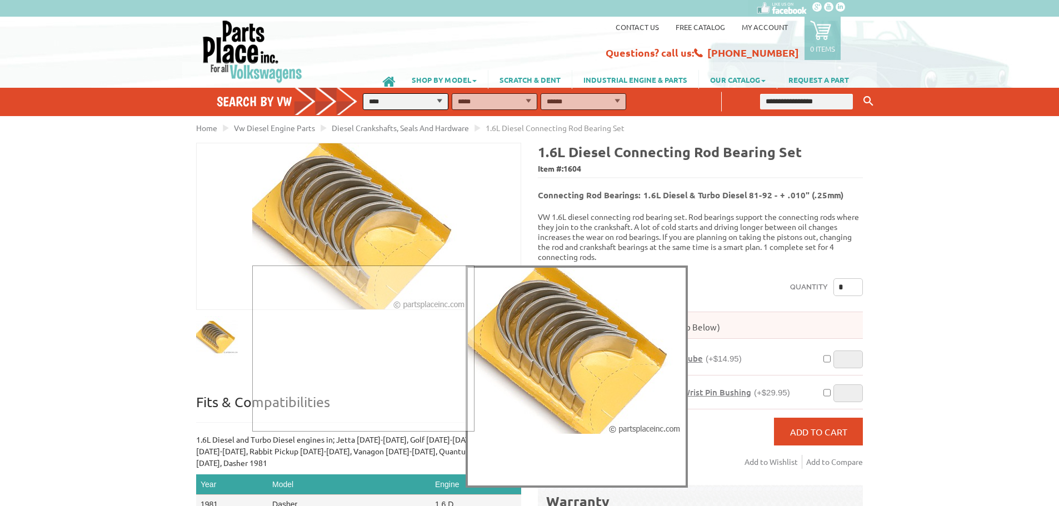
click at [348, 214] on img at bounding box center [358, 226] width 213 height 166
drag, startPoint x: 392, startPoint y: 326, endPoint x: 450, endPoint y: 336, distance: 59.1
click at [393, 326] on div at bounding box center [354, 349] width 222 height 166
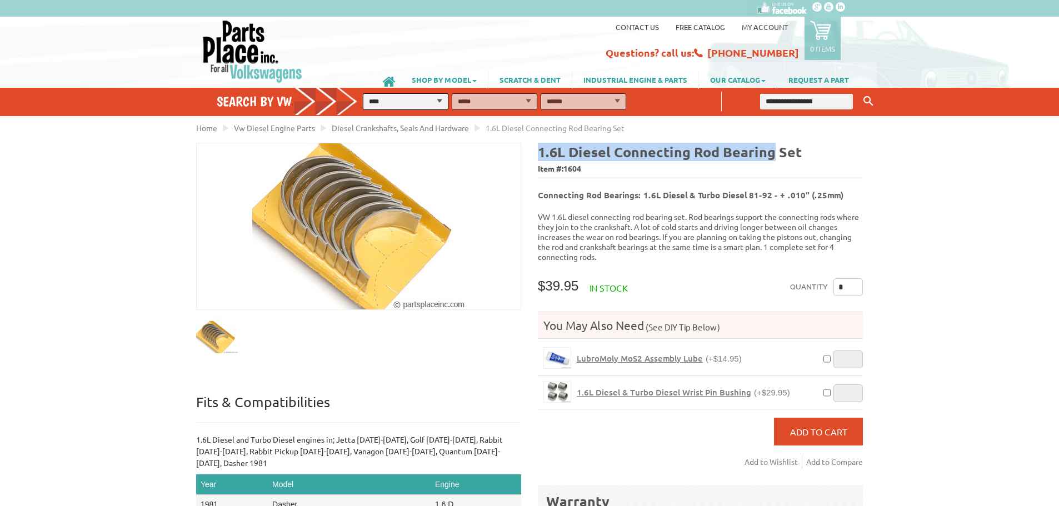
drag, startPoint x: 771, startPoint y: 148, endPoint x: 536, endPoint y: 144, distance: 235.1
click at [536, 144] on div "1.6L Diesel Connecting Rod Bearing Set Item #: 1604 Connecting Rod Bearings: 1.…" at bounding box center [696, 417] width 333 height 549
